Goal: Transaction & Acquisition: Purchase product/service

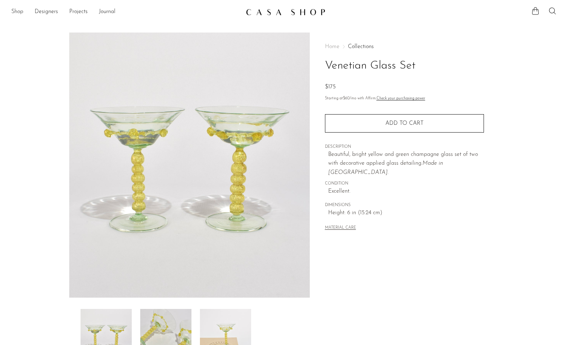
click at [19, 12] on link "Shop" at bounding box center [17, 11] width 12 height 9
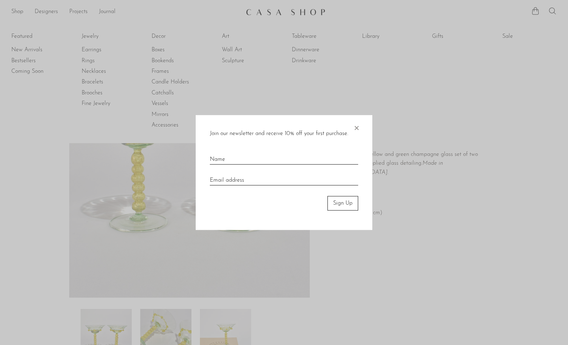
click at [357, 129] on span "×" at bounding box center [356, 126] width 7 height 23
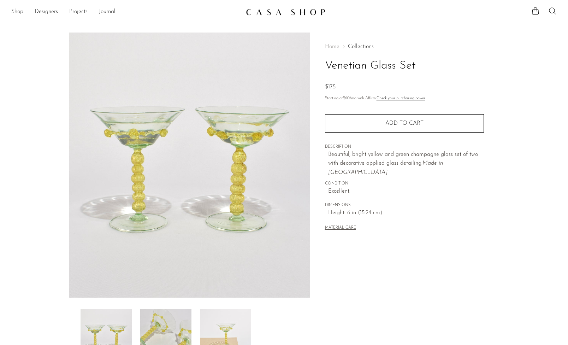
click at [17, 12] on link "Shop" at bounding box center [17, 11] width 12 height 9
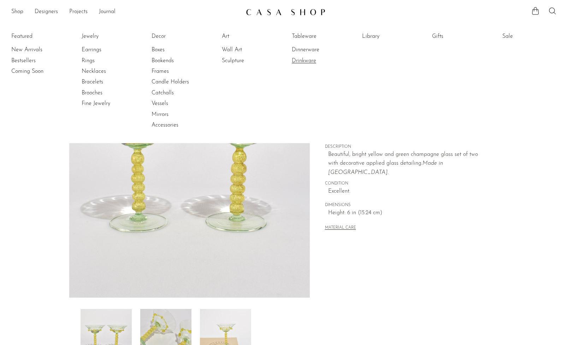
click at [304, 59] on link "Drinkware" at bounding box center [318, 61] width 53 height 8
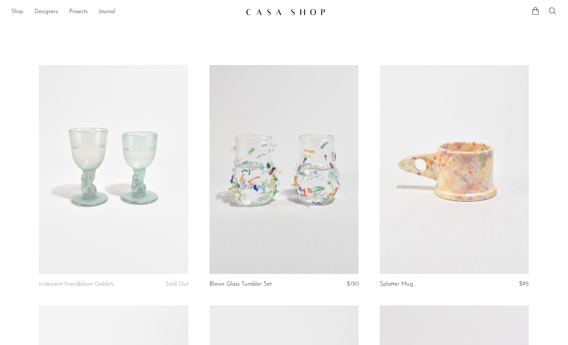
click at [14, 10] on link "Shop" at bounding box center [17, 11] width 12 height 9
